Goal: Navigation & Orientation: Find specific page/section

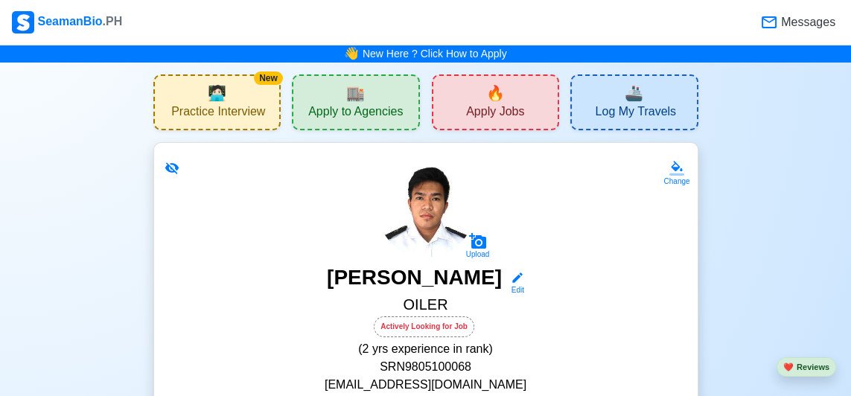
click at [802, 25] on span "Messages" at bounding box center [806, 22] width 57 height 18
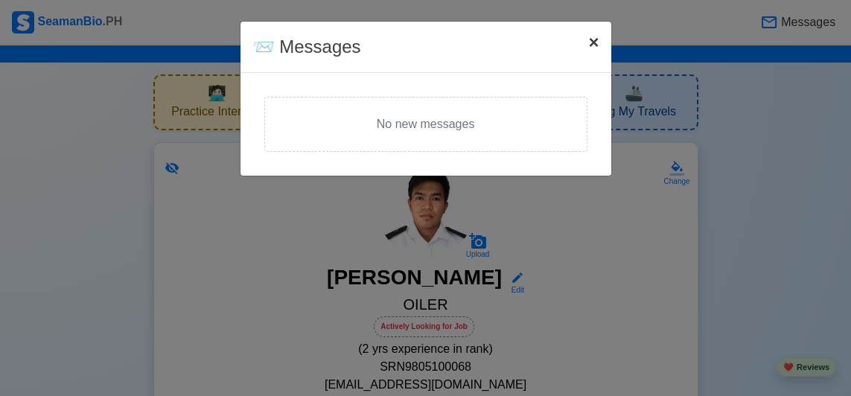
click at [585, 39] on button "× Close" at bounding box center [593, 43] width 34 height 42
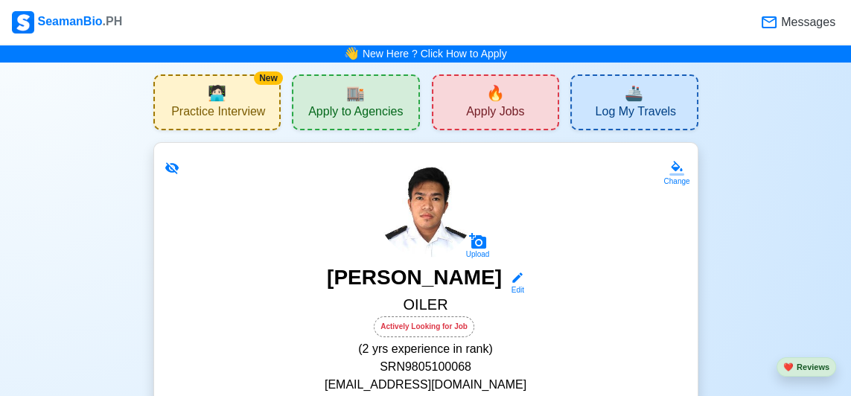
click at [621, 42] on div "📨 Messages × Close No new messages" at bounding box center [425, 198] width 851 height 396
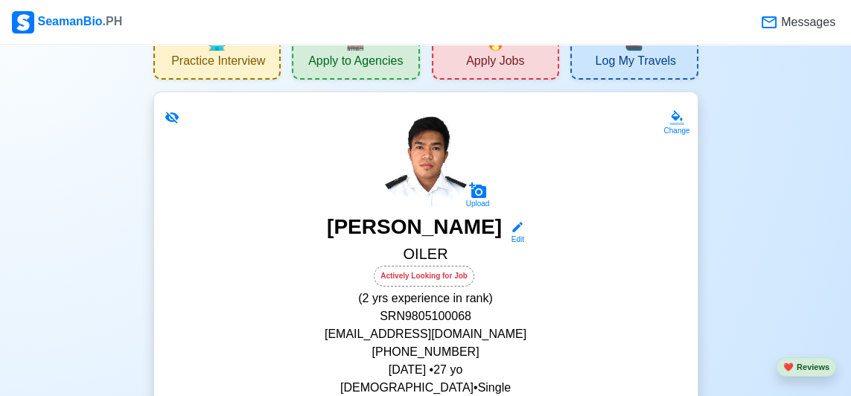
scroll to position [53, 0]
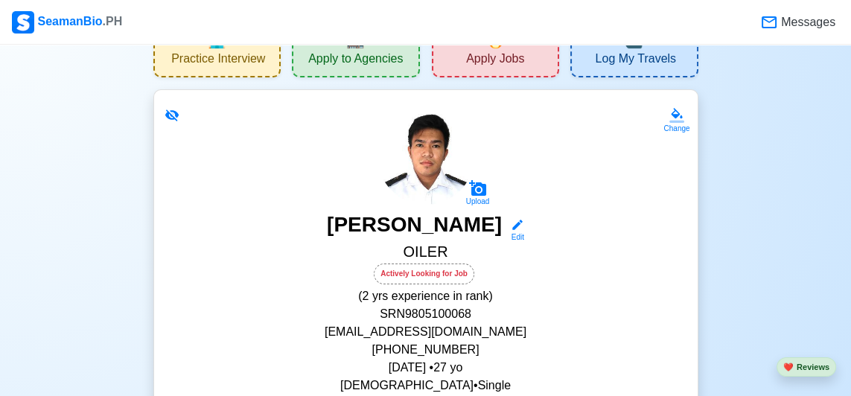
click at [806, 378] on button "❤️ Reviews" at bounding box center [807, 367] width 60 height 20
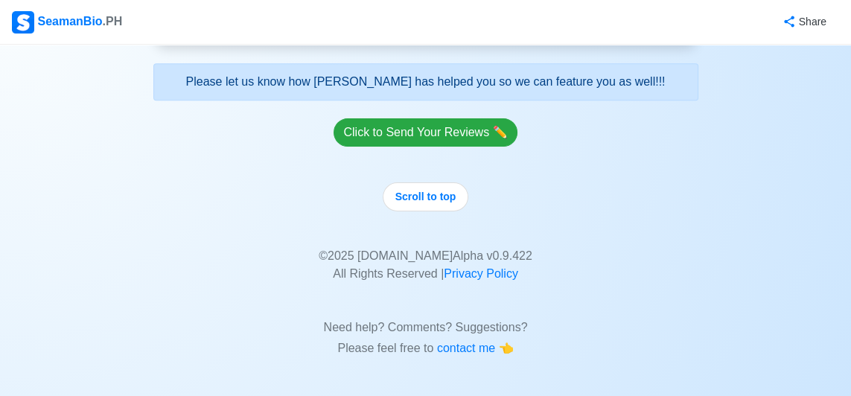
scroll to position [5341, 0]
